Goal: Check status: Check status

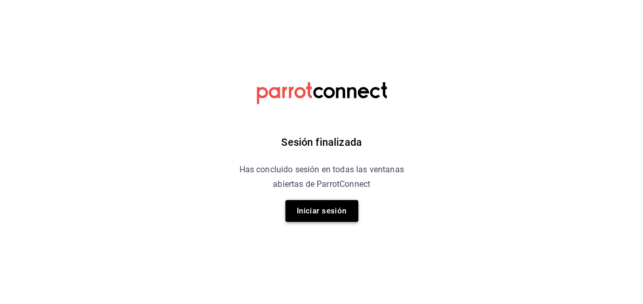
click at [344, 216] on button "Iniciar sesión" at bounding box center [321, 211] width 73 height 22
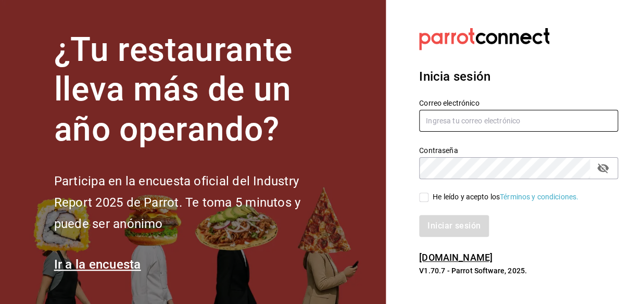
type input "mochomos.metepec@grupocosteno.com"
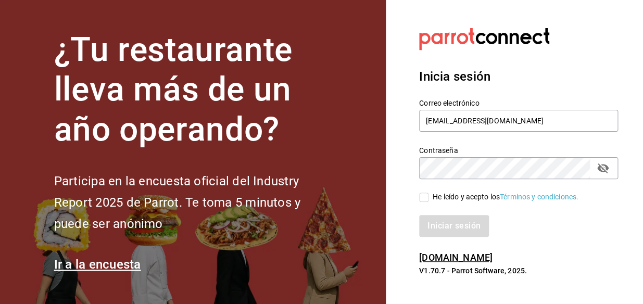
click at [422, 202] on input "He leído y acepto los Términos y condiciones." at bounding box center [423, 197] width 9 height 9
checkbox input "true"
click at [453, 226] on button "Iniciar sesión" at bounding box center [454, 226] width 71 height 22
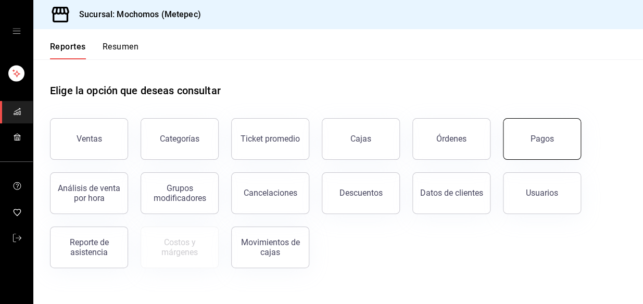
click at [529, 128] on button "Pagos" at bounding box center [542, 139] width 78 height 42
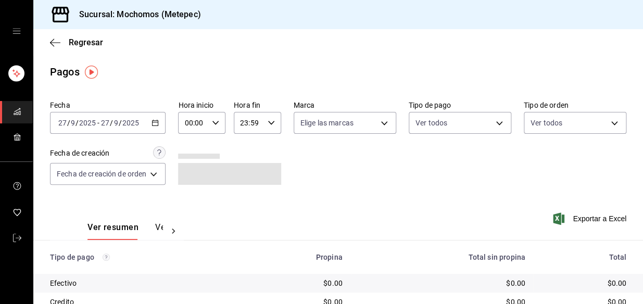
click at [155, 119] on icon "button" at bounding box center [155, 122] width 7 height 7
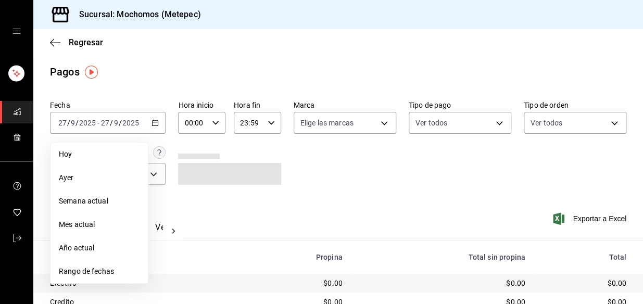
click at [87, 156] on span "Hoy" at bounding box center [99, 154] width 81 height 11
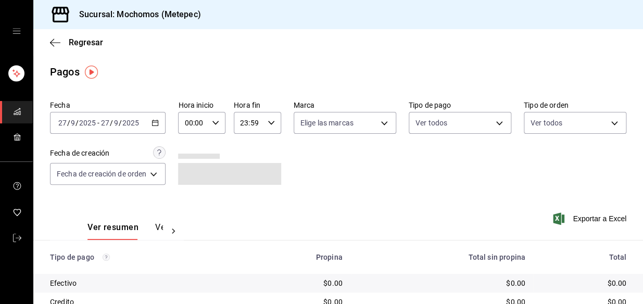
click at [214, 126] on icon "button" at bounding box center [215, 122] width 7 height 7
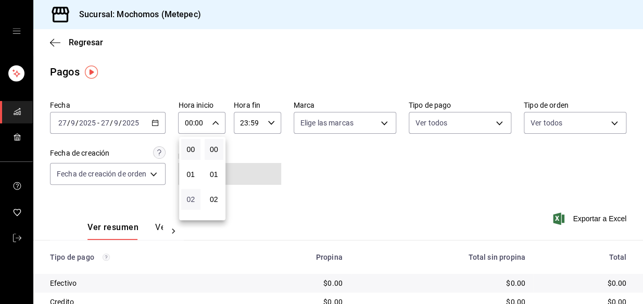
scroll to position [47, 0]
click at [191, 204] on span "04" at bounding box center [191, 202] width 7 height 8
click at [149, 122] on div at bounding box center [321, 152] width 643 height 304
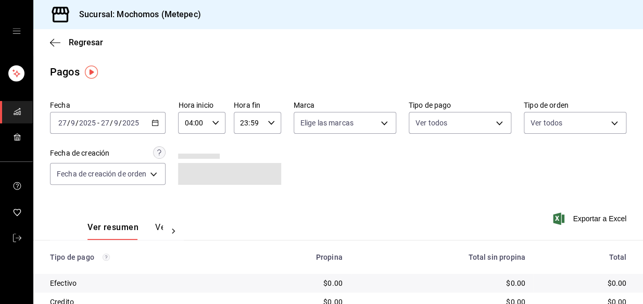
click at [151, 124] on div "[DATE] [DATE] - [DATE] [DATE]" at bounding box center [108, 123] width 116 height 22
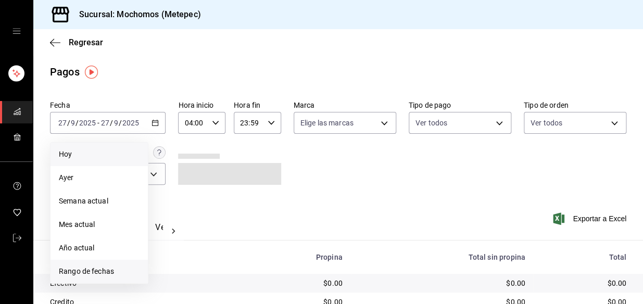
click at [96, 266] on span "Rango de fechas" at bounding box center [99, 271] width 81 height 11
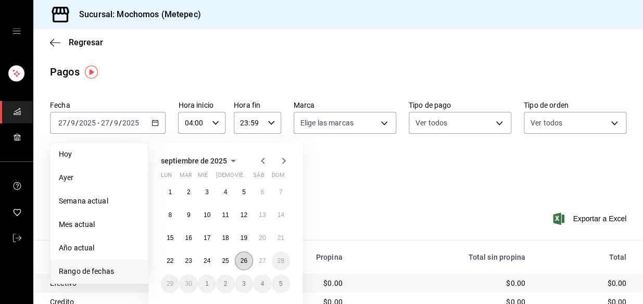
click at [243, 260] on abbr "26" at bounding box center [244, 260] width 7 height 7
click at [255, 259] on button "27" at bounding box center [262, 261] width 18 height 19
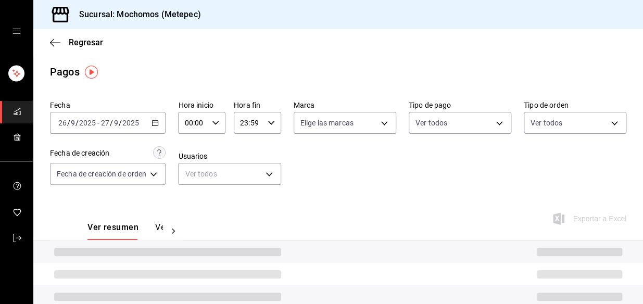
click at [338, 166] on div "Fecha [DATE] [DATE] - [DATE] [DATE] Hora inicio 00:00 Hora inicio Hora fin 23:5…" at bounding box center [338, 146] width 577 height 101
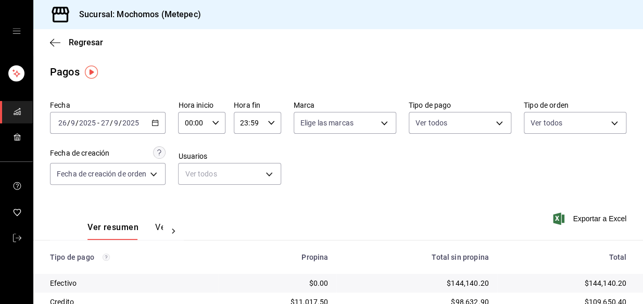
click at [214, 124] on icon "button" at bounding box center [215, 122] width 7 height 7
click at [192, 204] on span "04" at bounding box center [191, 202] width 7 height 8
type input "04:00"
click at [272, 119] on div at bounding box center [321, 152] width 643 height 304
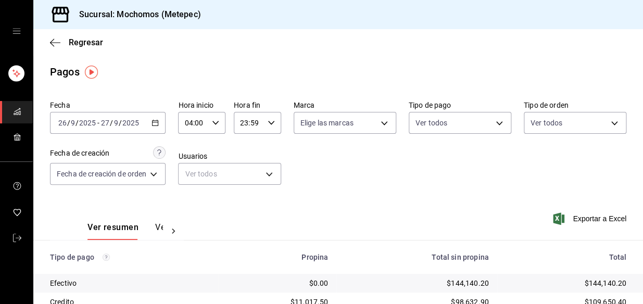
click at [271, 122] on \(Stroke\) "button" at bounding box center [271, 123] width 6 height 4
click at [249, 155] on span "04" at bounding box center [245, 155] width 7 height 8
type input "04:59"
click at [360, 163] on div at bounding box center [321, 152] width 643 height 304
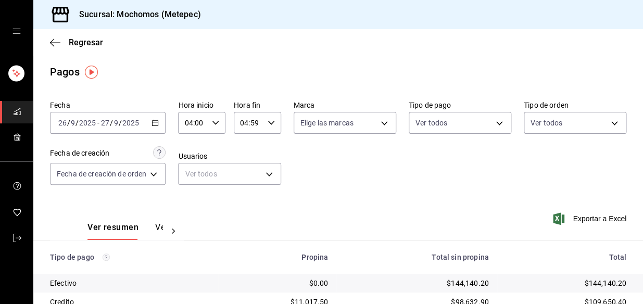
click at [156, 120] on icon "button" at bounding box center [155, 122] width 7 height 7
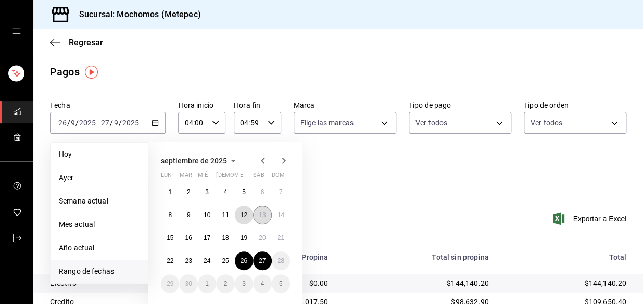
drag, startPoint x: 241, startPoint y: 217, endPoint x: 266, endPoint y: 215, distance: 25.1
click at [255, 216] on div "1 2 3 4 5 6 7 8 9 10 11 12 13 14 15 16 17 18 19 20 21 22 23 24 25 26 27 28 29 3…" at bounding box center [225, 238] width 129 height 110
click at [265, 217] on abbr "13" at bounding box center [262, 214] width 7 height 7
click at [246, 216] on abbr "12" at bounding box center [244, 214] width 7 height 7
type input "00:00"
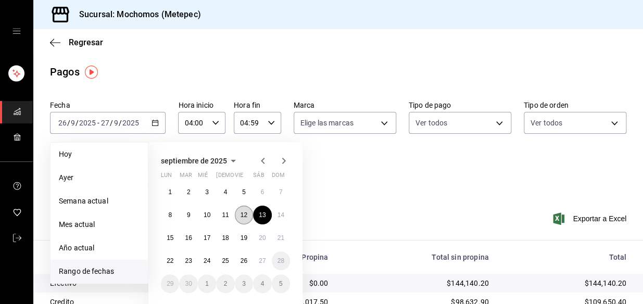
type input "23:59"
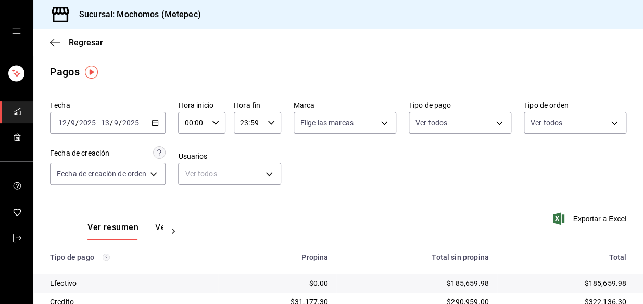
click at [219, 123] on icon "button" at bounding box center [215, 122] width 7 height 7
click at [191, 149] on button "06" at bounding box center [190, 157] width 19 height 21
type input "06:00"
click at [248, 126] on div at bounding box center [321, 152] width 643 height 304
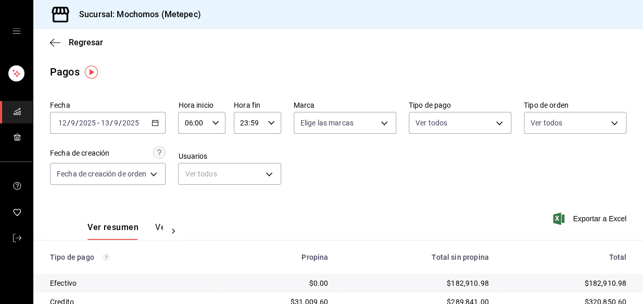
click at [268, 123] on icon "button" at bounding box center [271, 122] width 7 height 7
click at [248, 153] on span "04" at bounding box center [245, 155] width 7 height 8
type input "04:59"
click at [380, 170] on div at bounding box center [321, 152] width 643 height 304
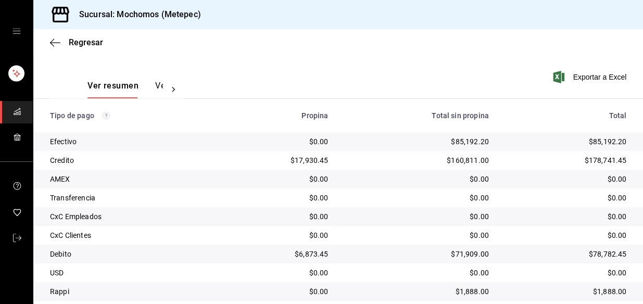
scroll to position [174, 0]
